Goal: Task Accomplishment & Management: Manage account settings

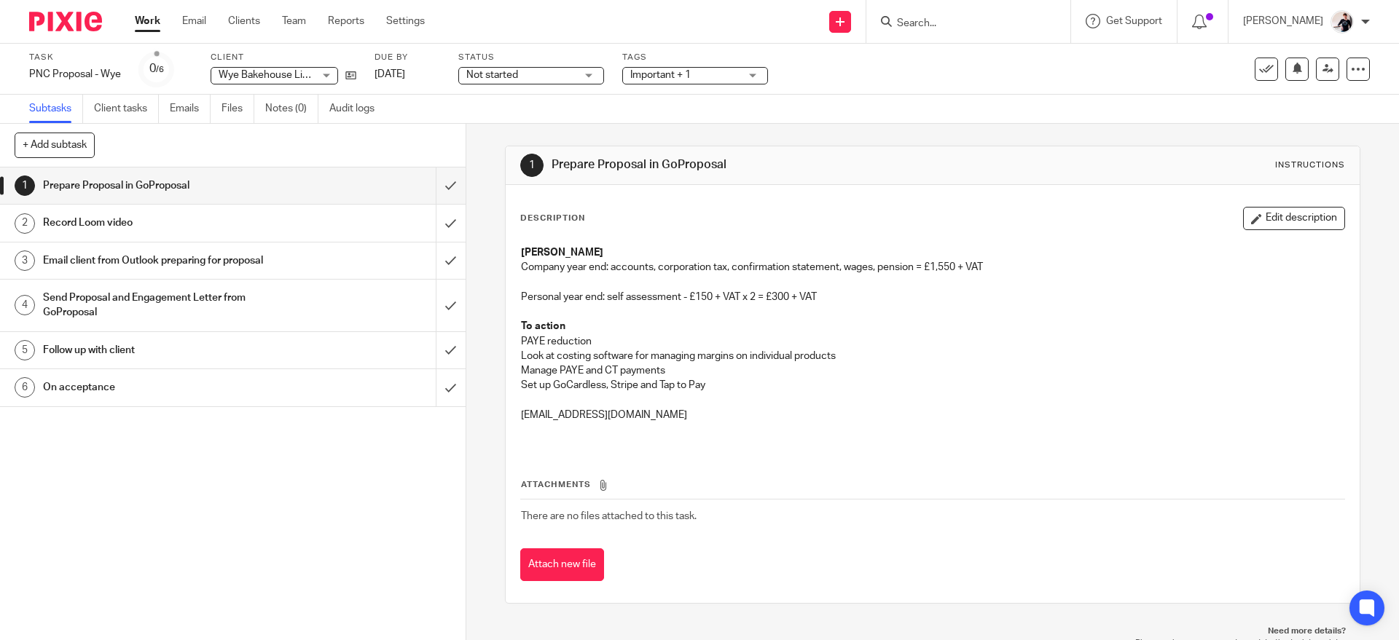
click at [524, 74] on span "Not started" at bounding box center [520, 75] width 109 height 15
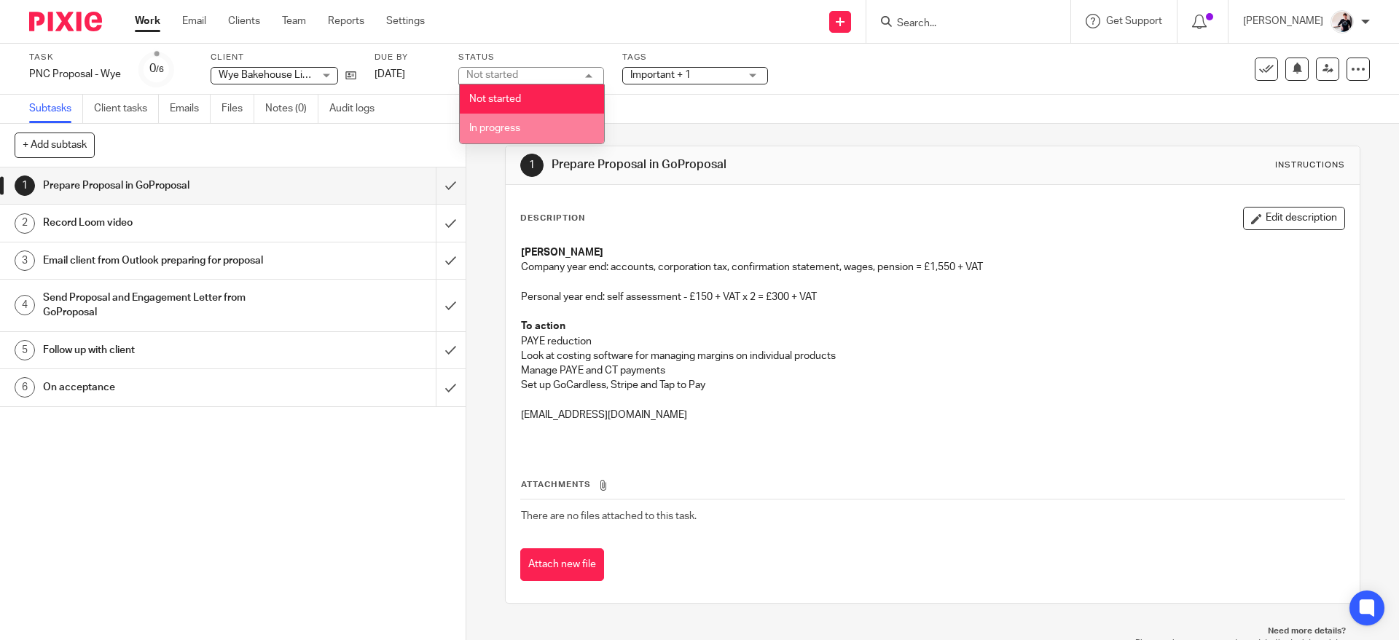
click at [525, 128] on li "In progress" at bounding box center [532, 129] width 144 height 30
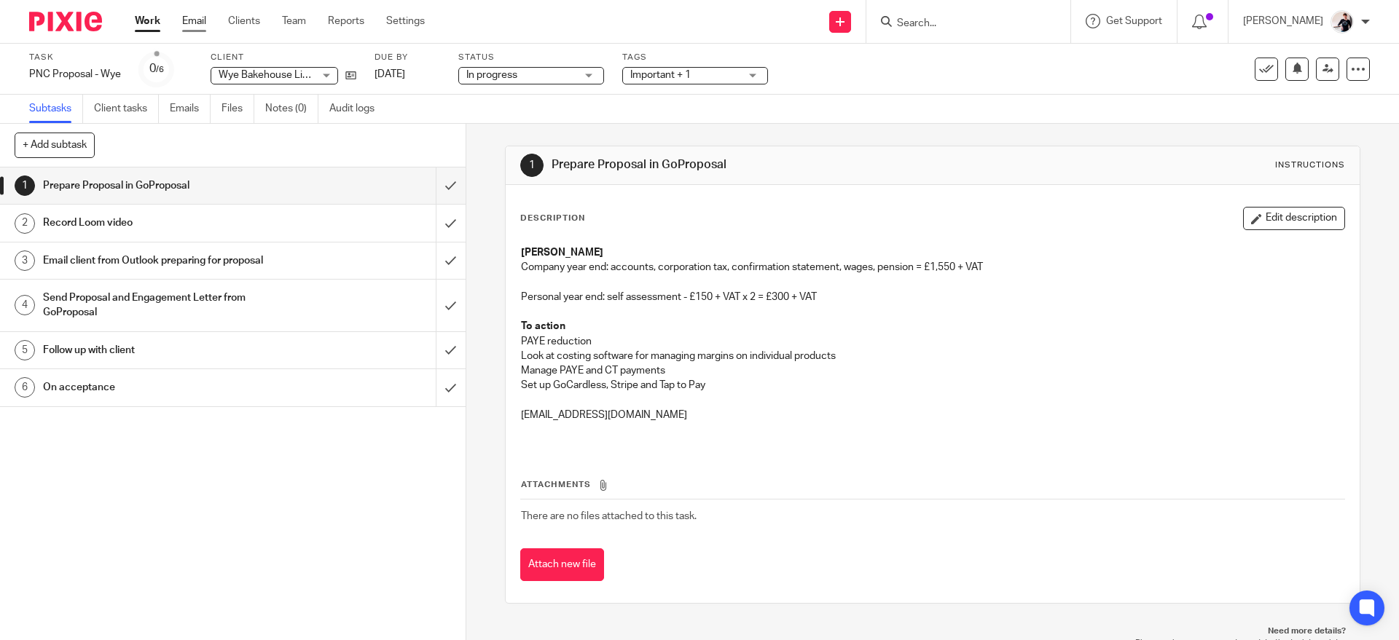
click at [191, 22] on link "Email" at bounding box center [194, 21] width 24 height 15
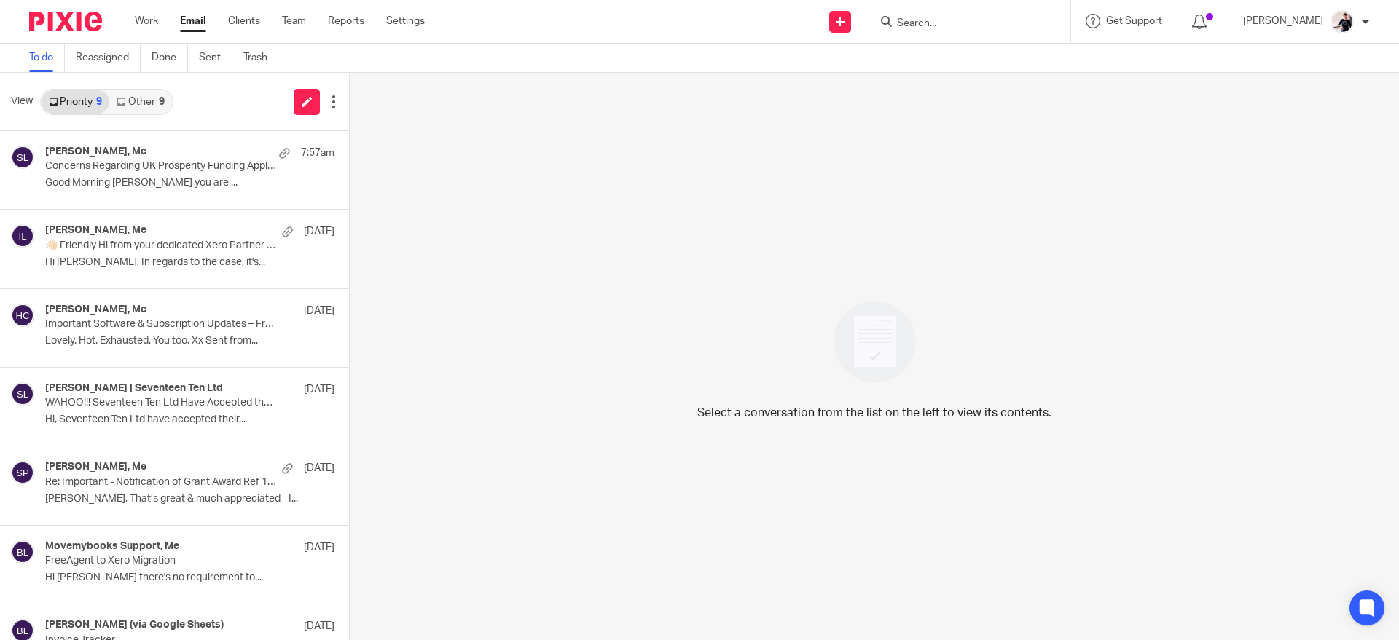
click at [140, 94] on link "Other 9" at bounding box center [140, 101] width 62 height 23
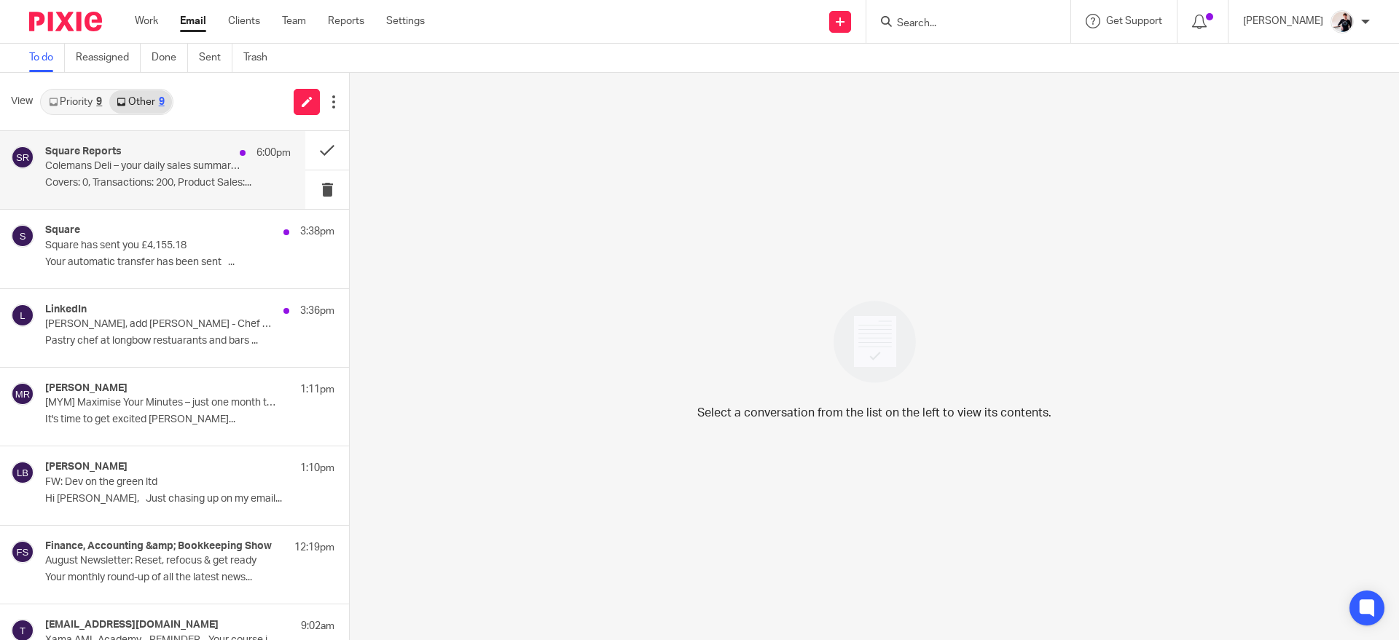
click at [157, 160] on p "Colemans Deli – your daily sales summary report for 18 August 2025" at bounding box center [143, 166] width 197 height 12
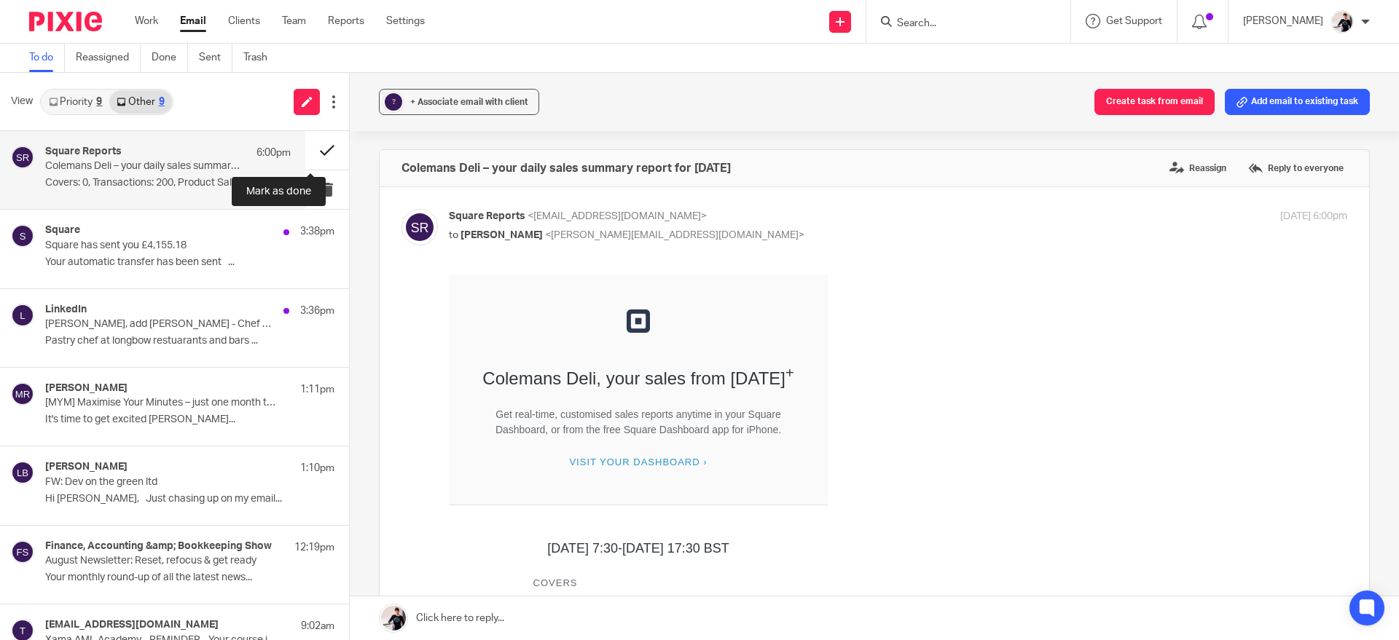
click at [310, 157] on button at bounding box center [327, 150] width 44 height 39
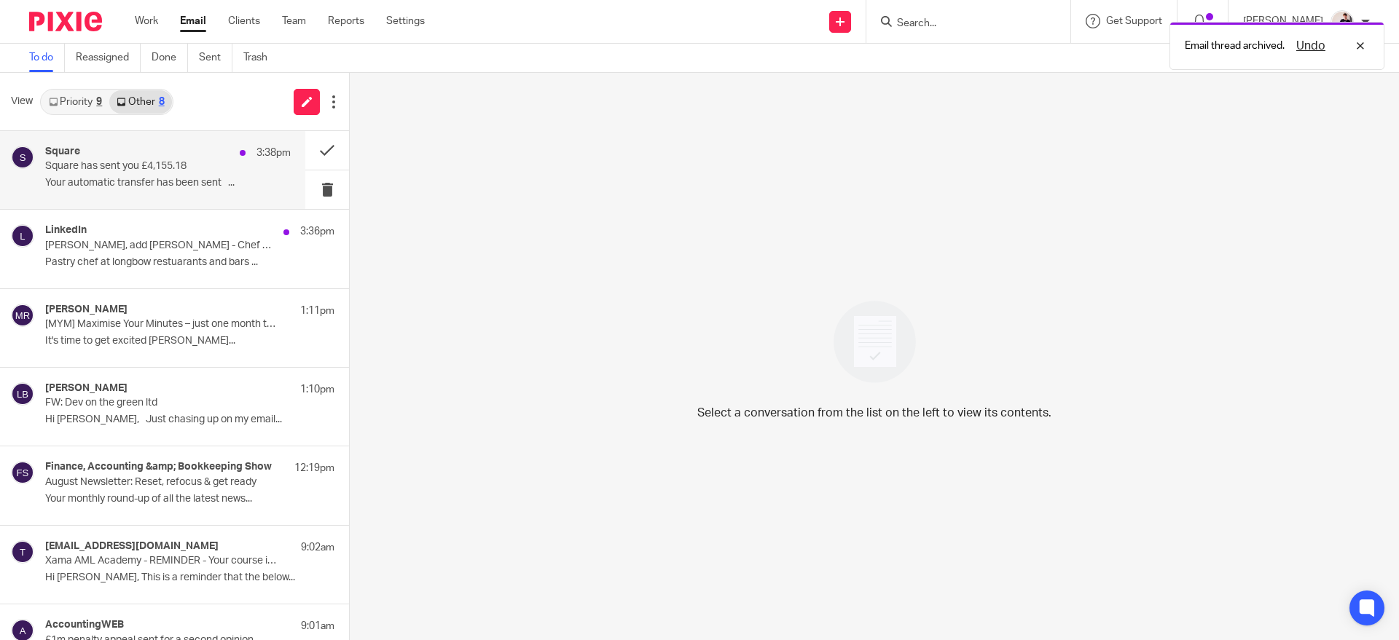
click at [117, 181] on p "Your automatic transfer has been sent ﻿͏ ﻿͏ ﻿͏..." at bounding box center [167, 183] width 245 height 12
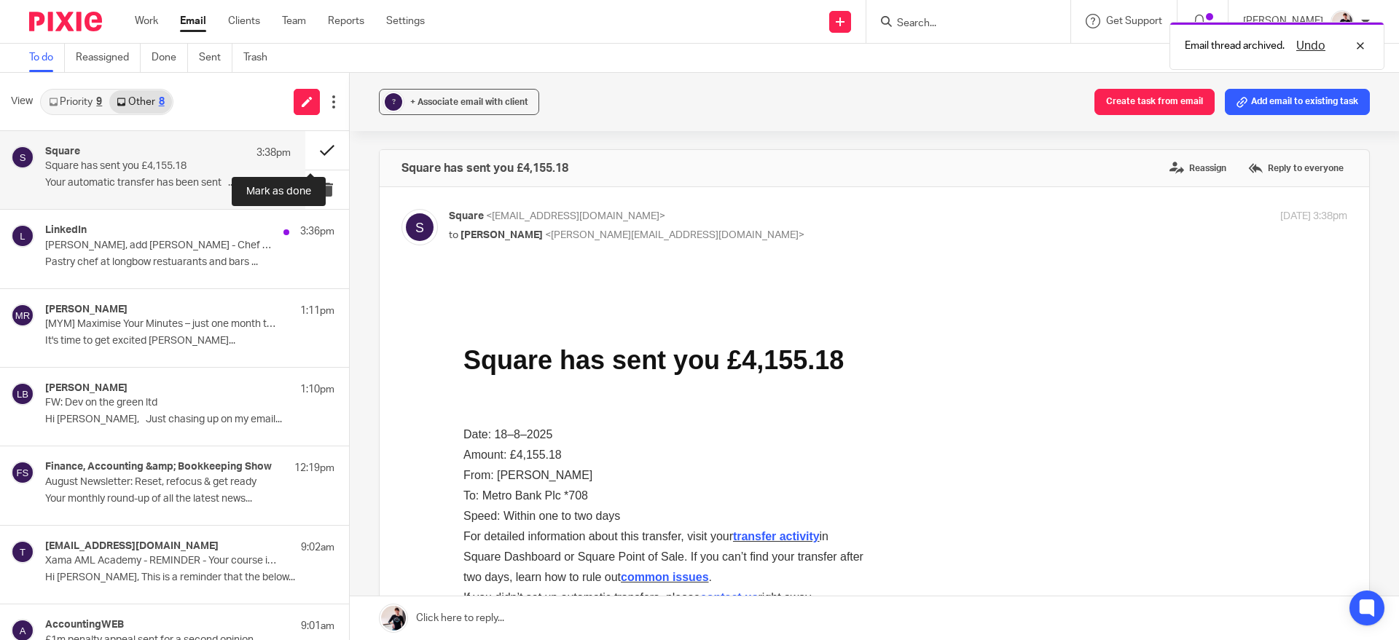
click at [305, 153] on button at bounding box center [327, 150] width 44 height 39
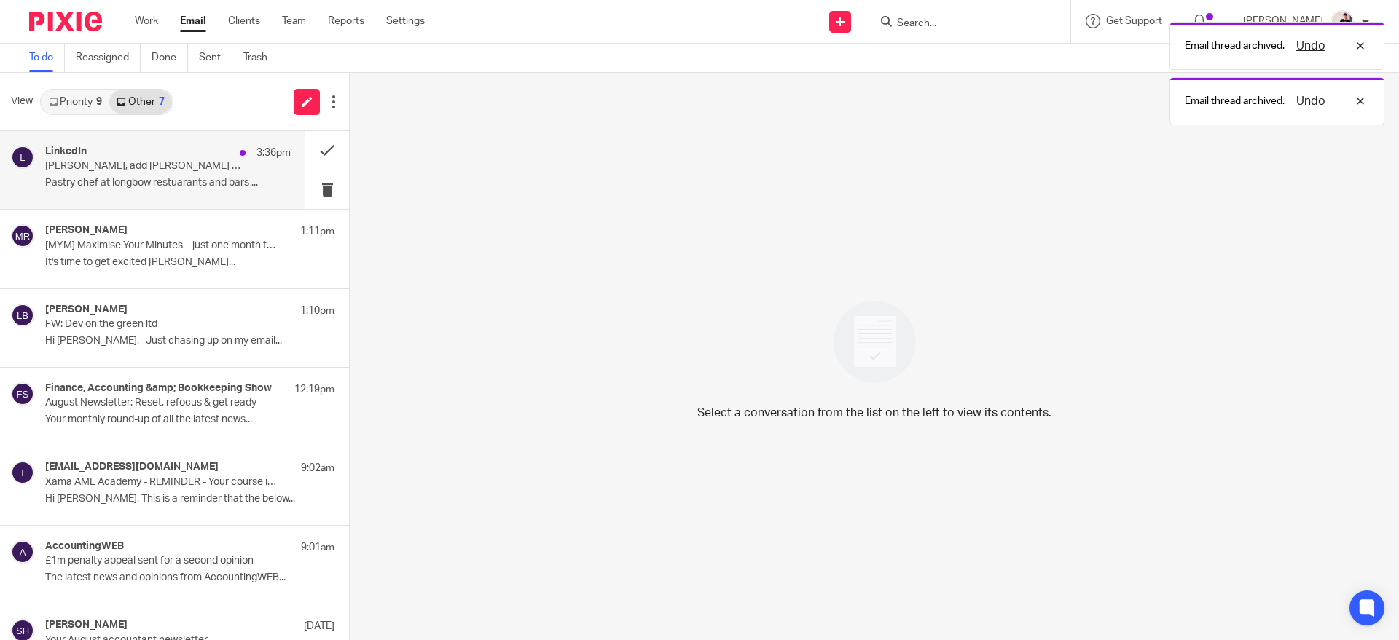
click at [160, 168] on p "Helen, add sophie brassington - Chef De Partie 💬" at bounding box center [143, 166] width 197 height 12
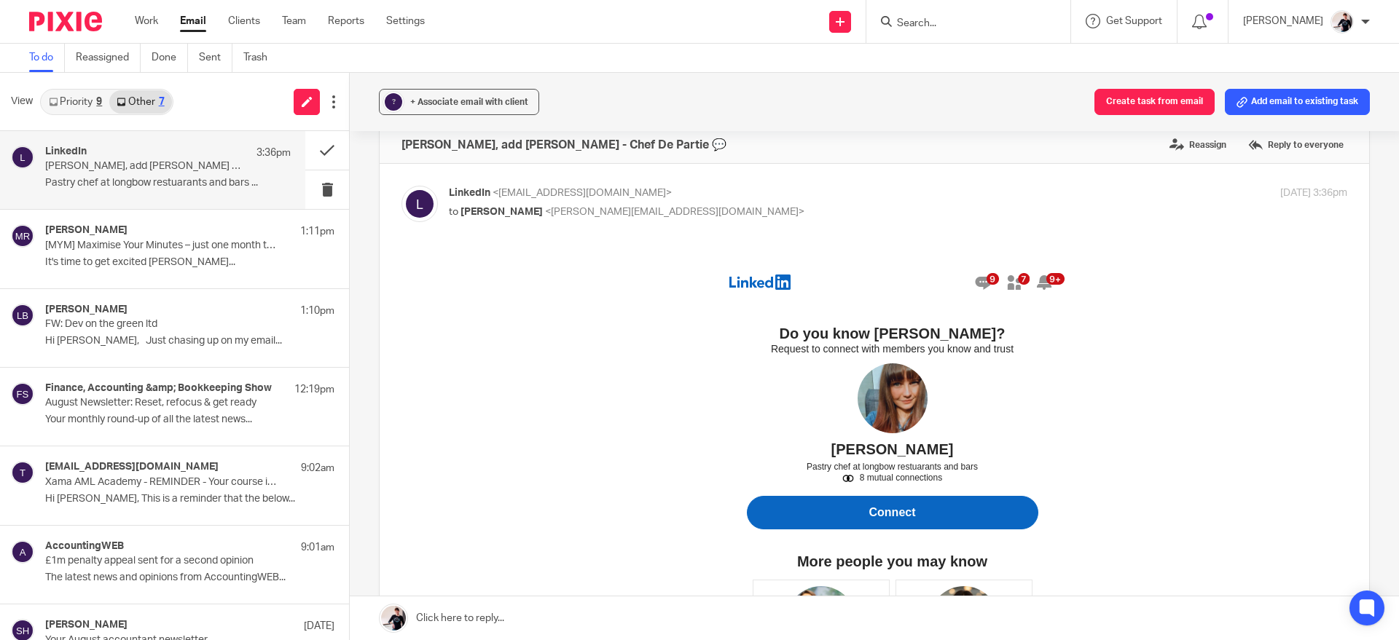
scroll to position [21, 0]
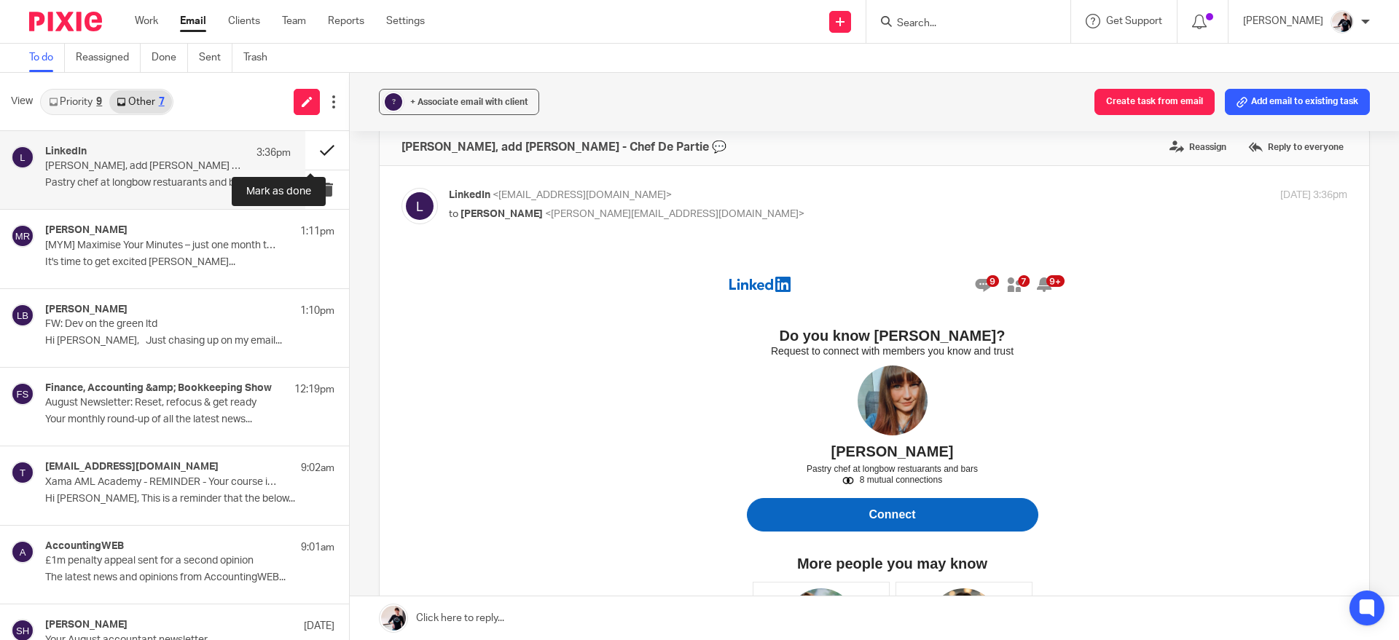
click at [305, 152] on button at bounding box center [327, 150] width 44 height 39
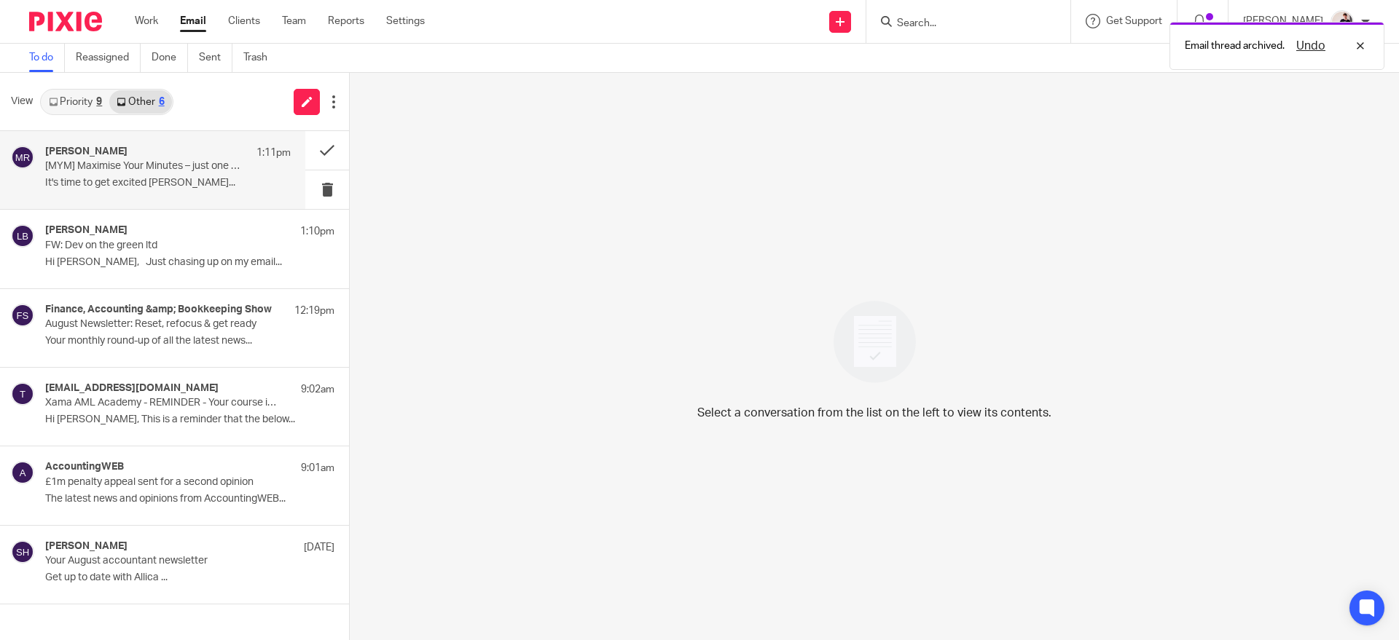
click at [176, 178] on p "It's time to get excited Helen Hi..." at bounding box center [167, 183] width 245 height 12
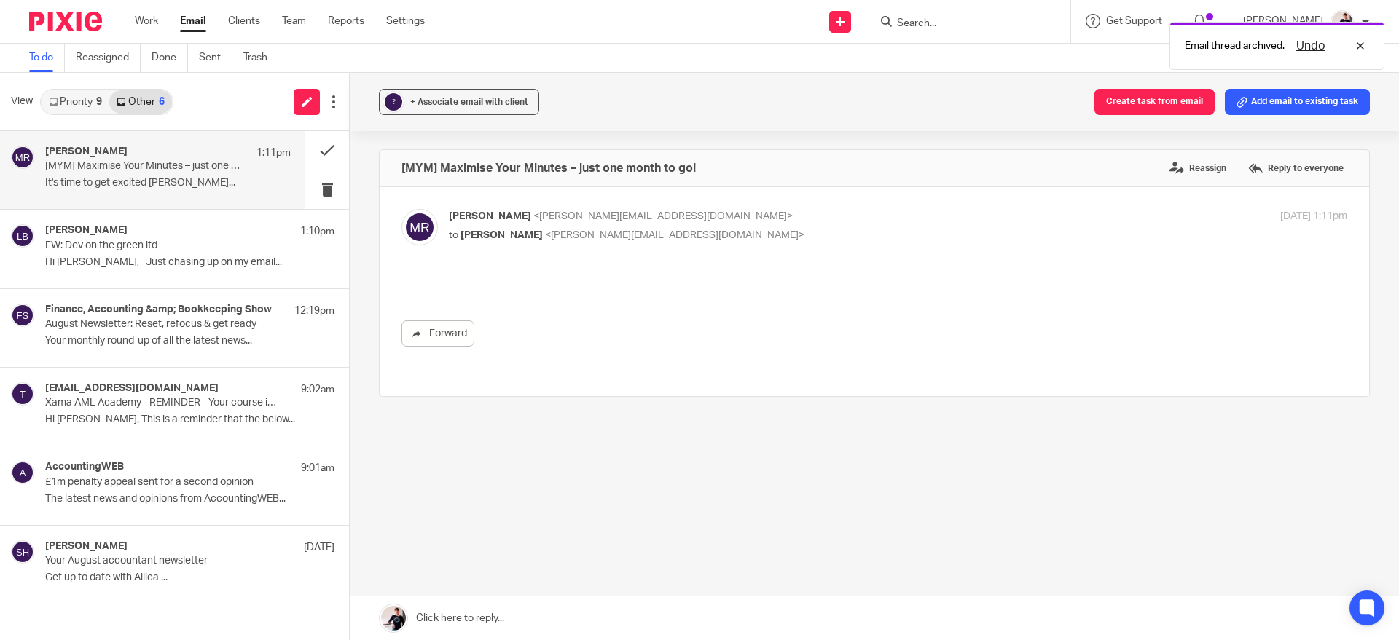
scroll to position [0, 0]
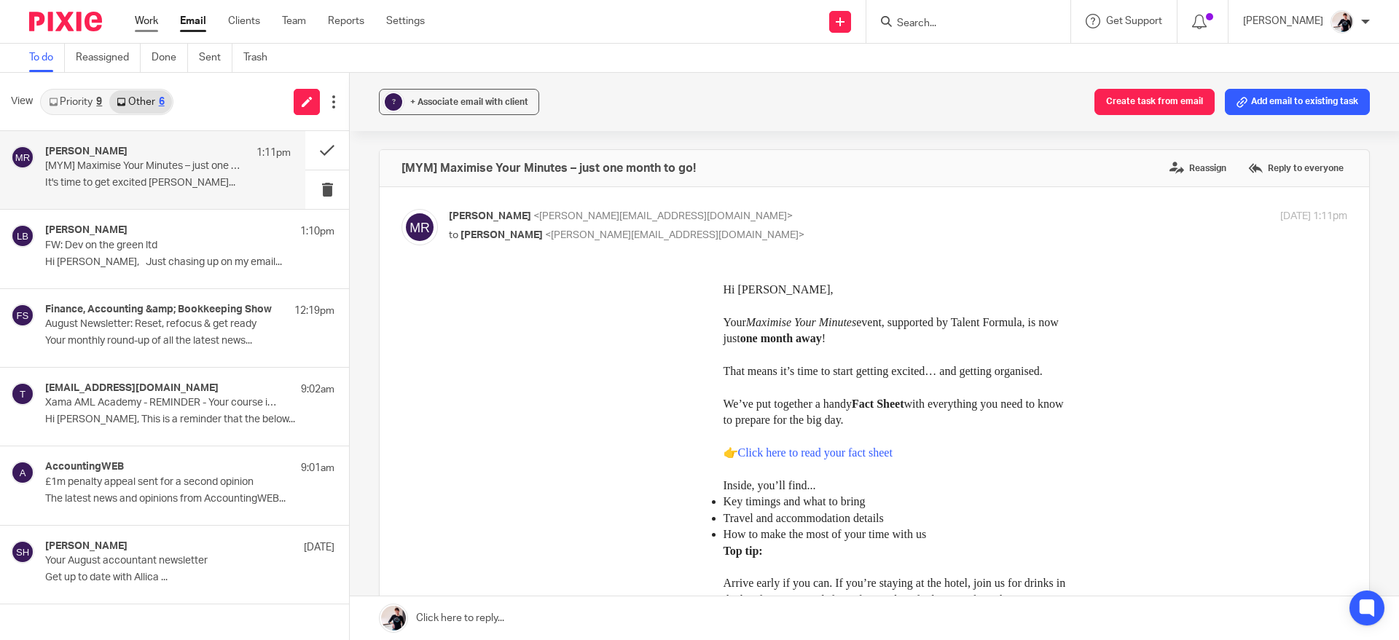
click at [145, 16] on link "Work" at bounding box center [146, 21] width 23 height 15
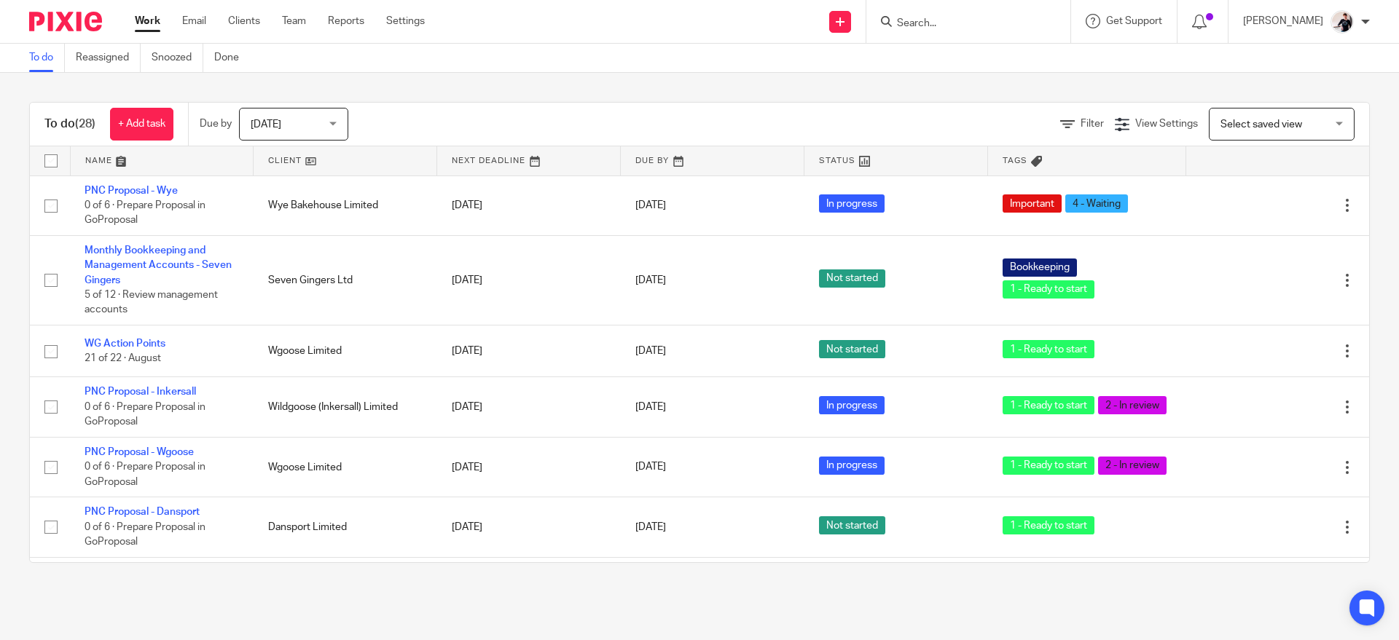
click at [290, 159] on link at bounding box center [344, 160] width 183 height 29
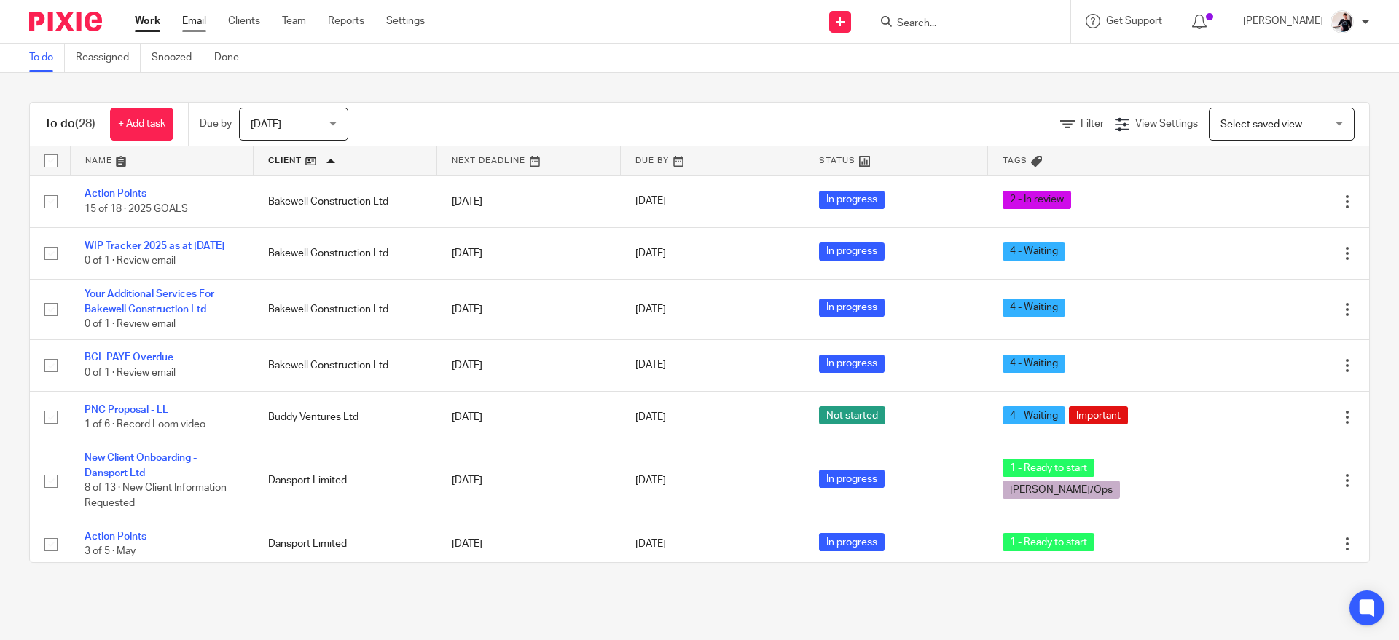
click at [199, 26] on link "Email" at bounding box center [194, 21] width 24 height 15
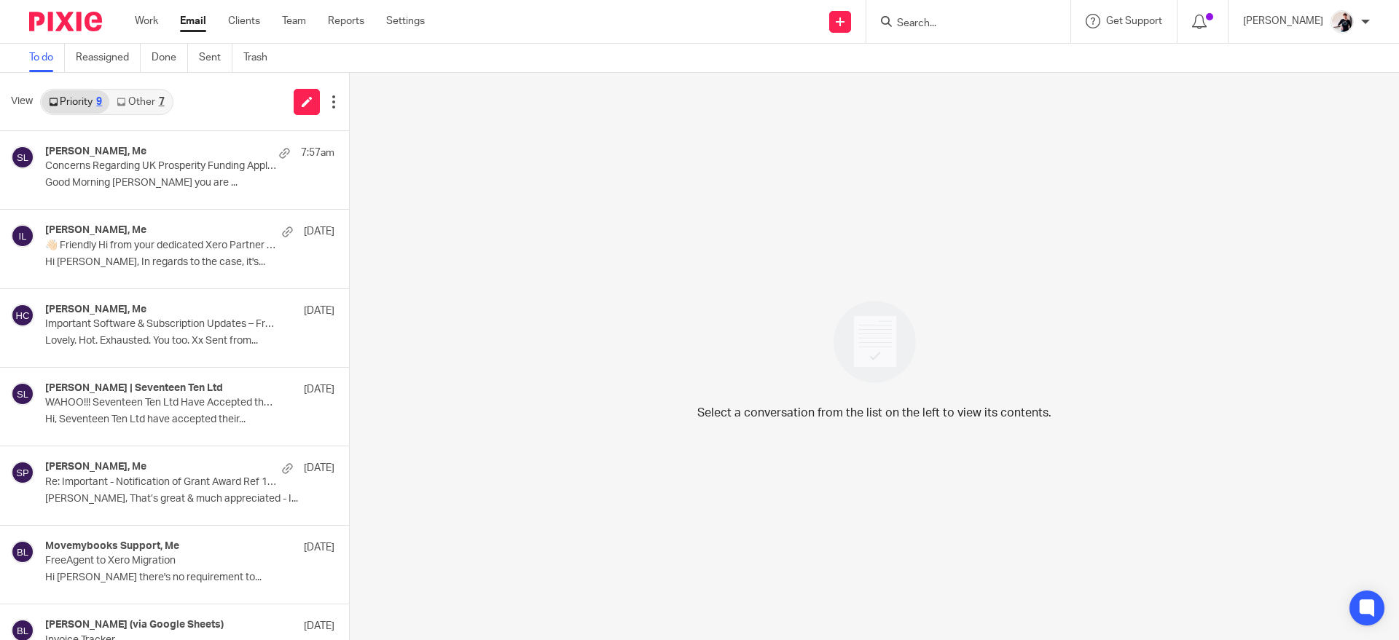
click at [141, 95] on link "Other 7" at bounding box center [140, 101] width 62 height 23
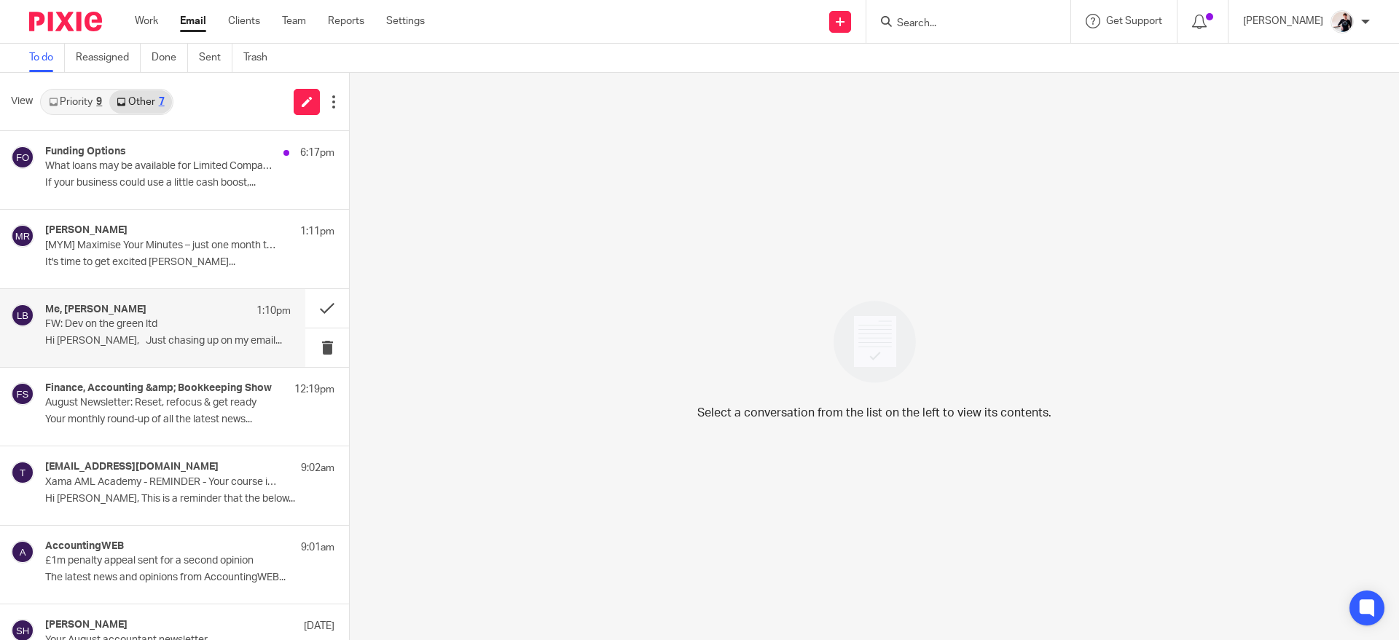
click at [144, 300] on div "Me, Liam Barley 1:10pm FW: Dev on the green ltd Hi Helen, Just chasing up on my…" at bounding box center [152, 328] width 305 height 78
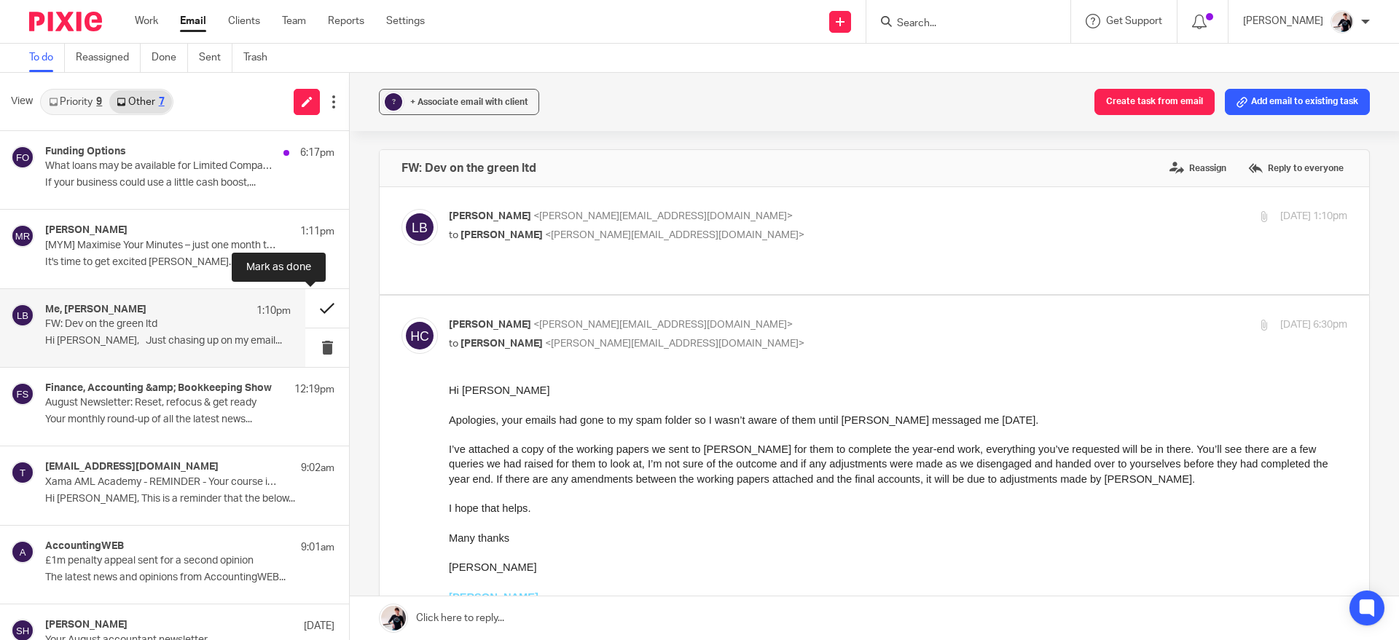
click at [311, 304] on button at bounding box center [327, 308] width 44 height 39
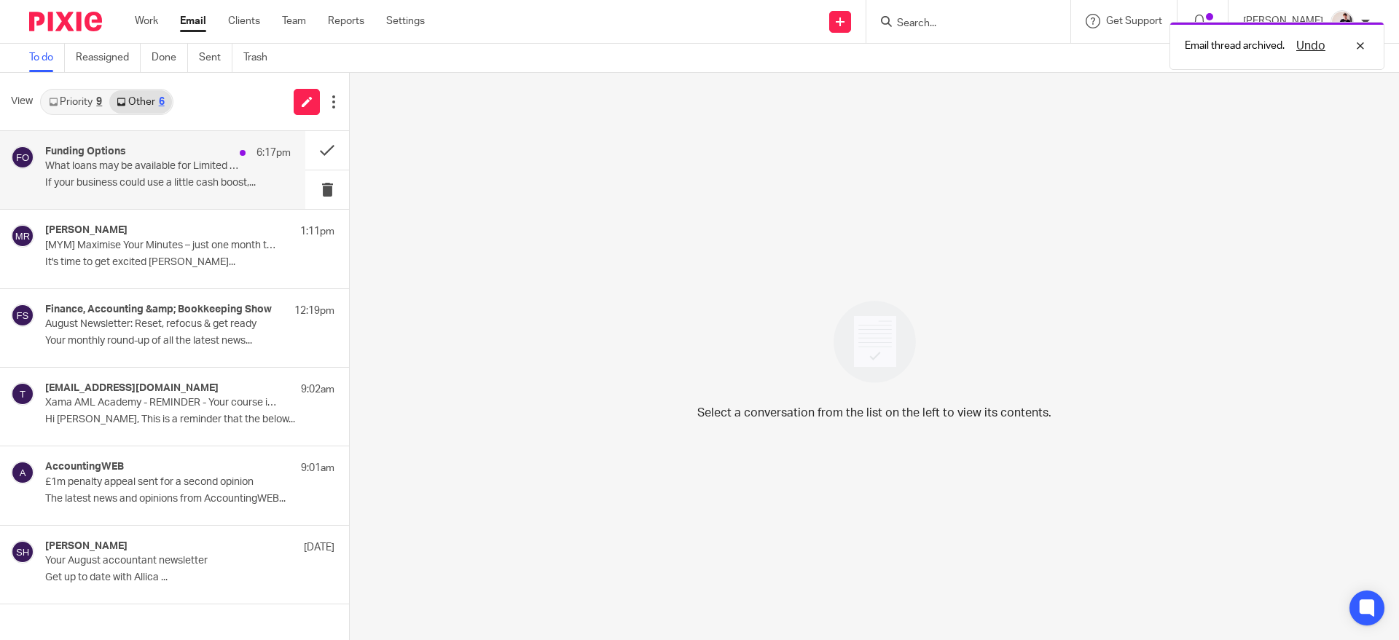
click at [204, 183] on p "If your business could use a little cash boost,..." at bounding box center [167, 183] width 245 height 12
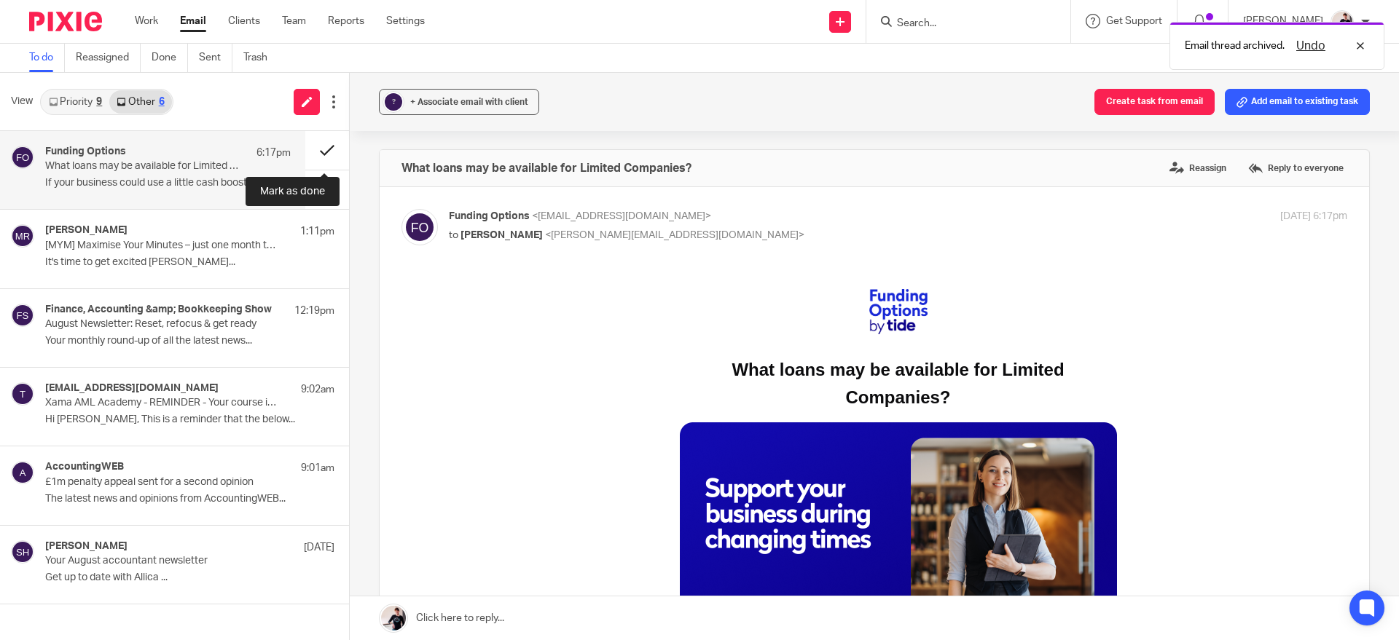
click at [329, 151] on button at bounding box center [327, 150] width 44 height 39
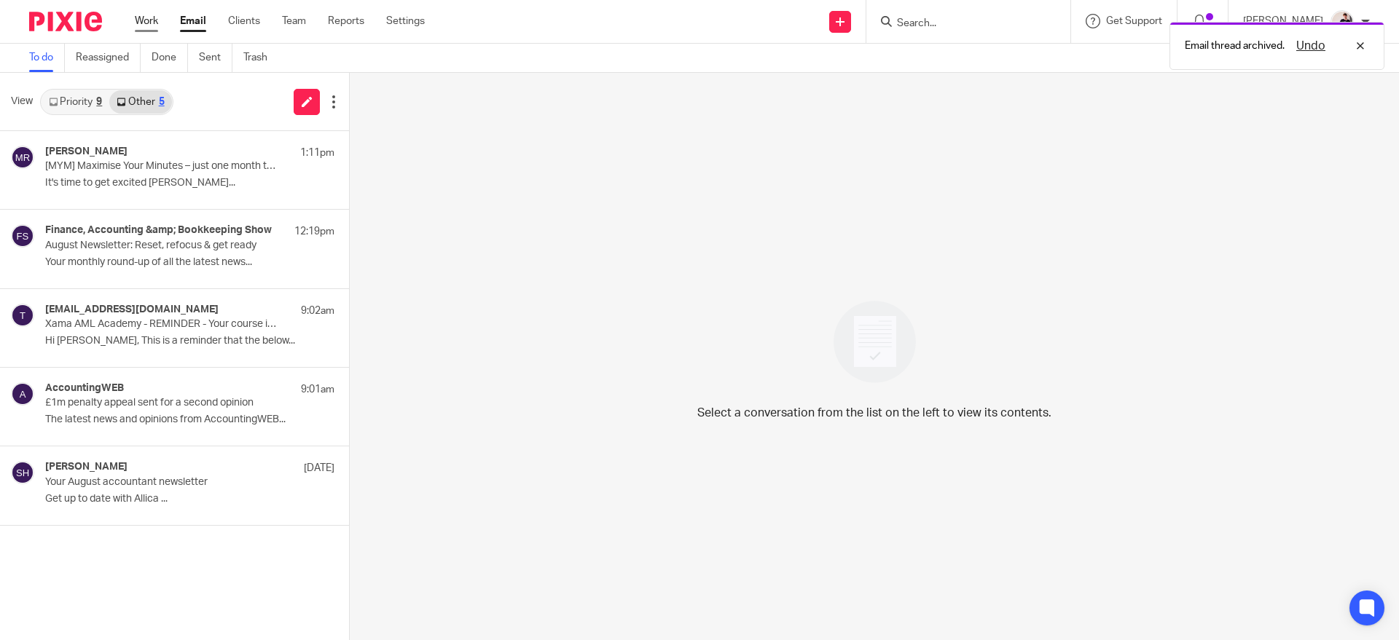
click at [143, 23] on link "Work" at bounding box center [146, 21] width 23 height 15
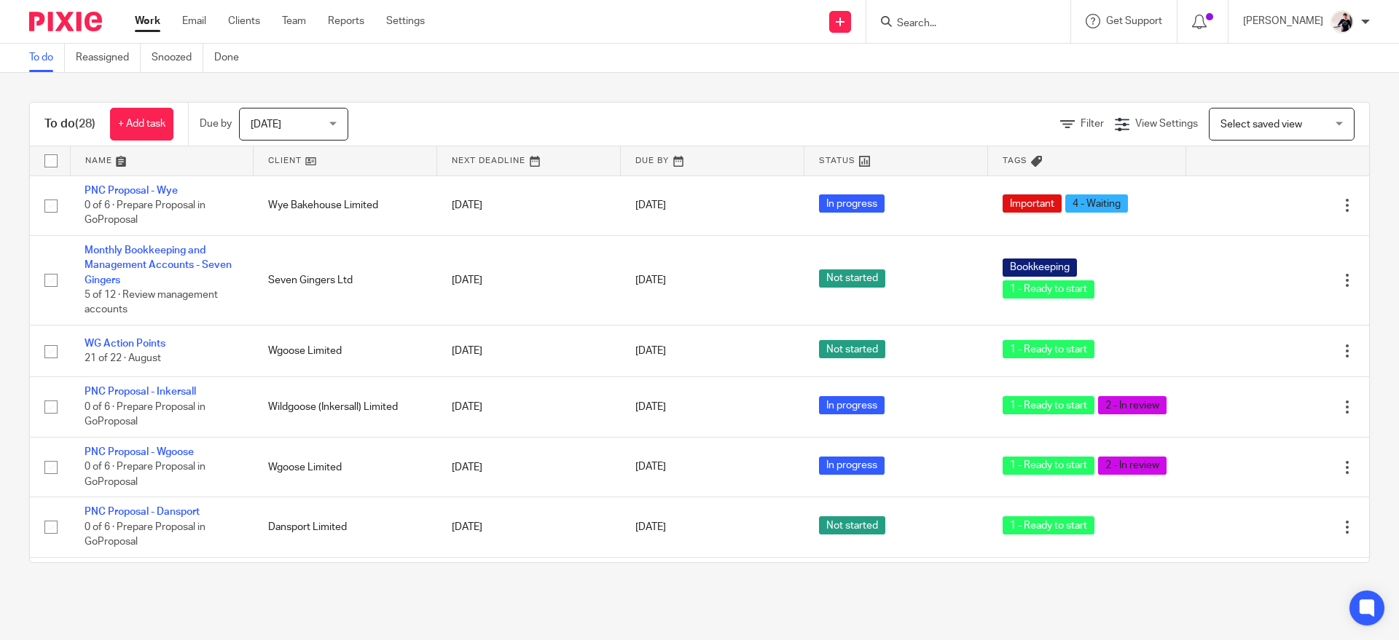
click at [286, 125] on span "[DATE]" at bounding box center [289, 124] width 77 height 31
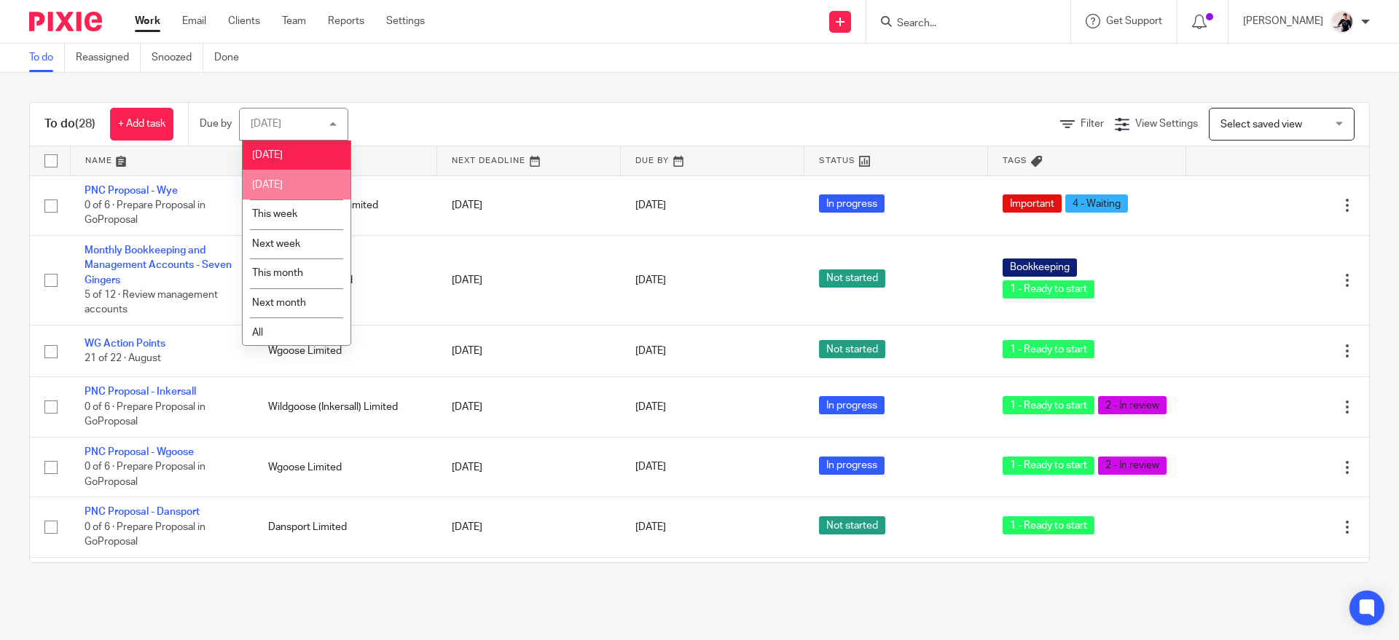
click at [283, 186] on span "[DATE]" at bounding box center [267, 185] width 31 height 10
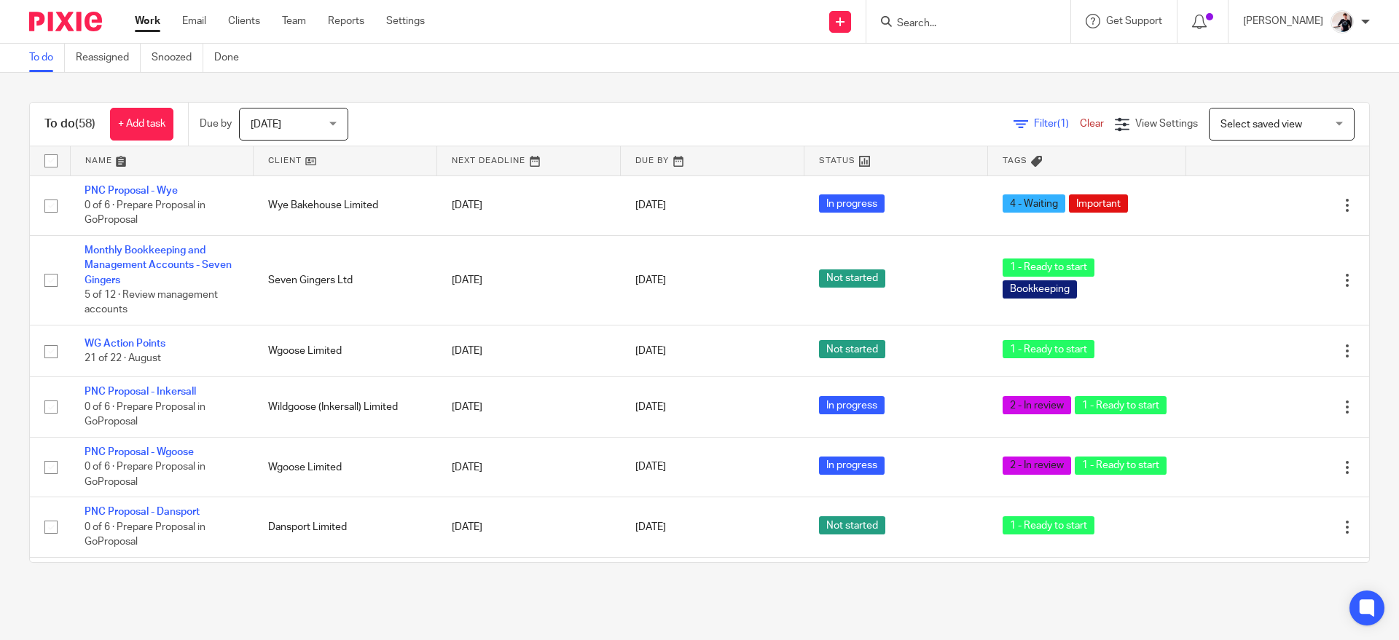
click at [286, 186] on td "Wye Bakehouse Limited" at bounding box center [345, 206] width 184 height 60
click at [300, 117] on span "[DATE]" at bounding box center [289, 124] width 77 height 31
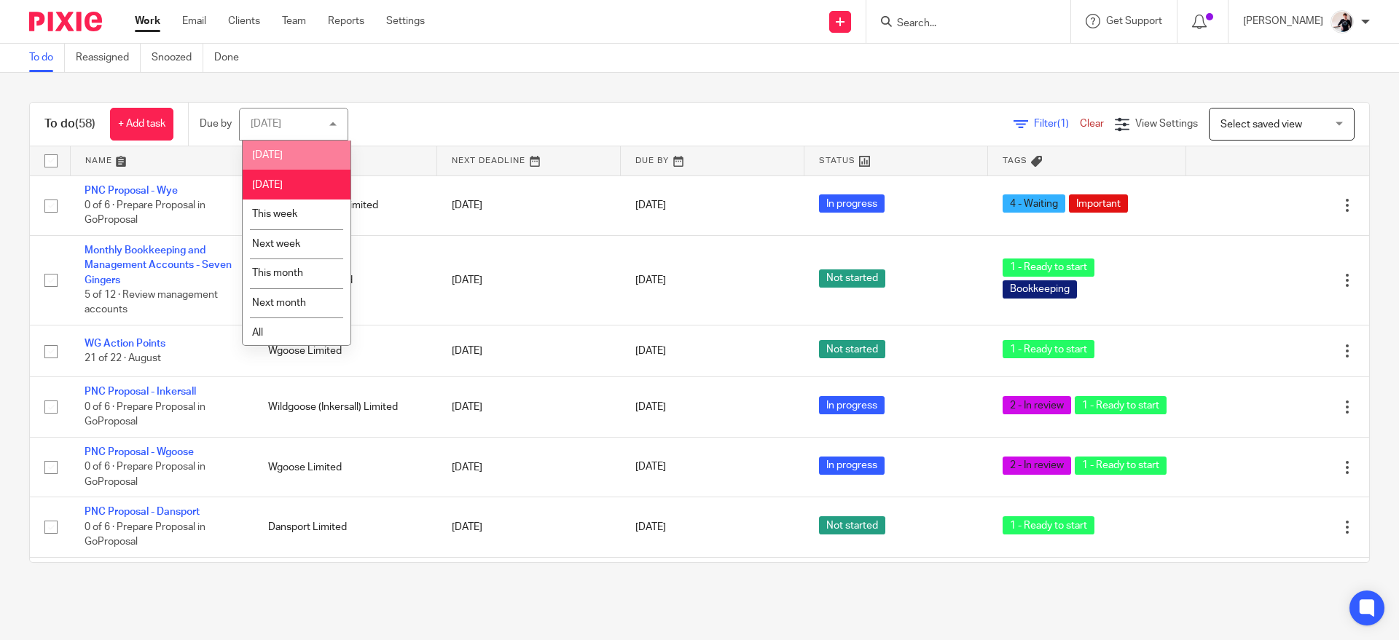
click at [295, 154] on li "[DATE]" at bounding box center [297, 156] width 108 height 30
